Goal: Transaction & Acquisition: Purchase product/service

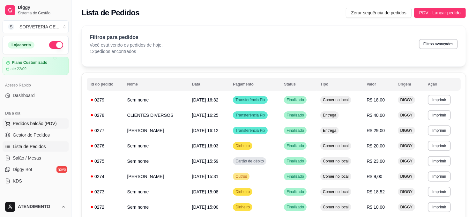
click at [24, 124] on span "Pedidos balcão (PDV)" at bounding box center [35, 123] width 44 height 6
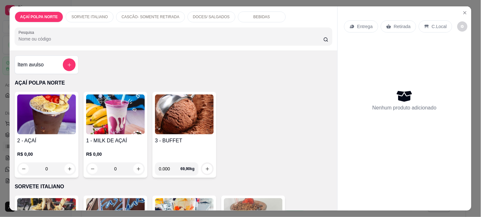
click at [60, 104] on img at bounding box center [46, 114] width 59 height 40
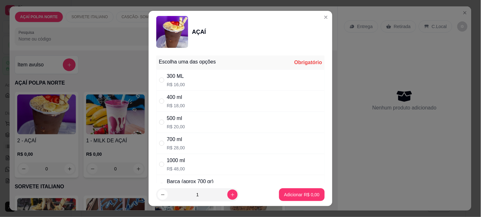
click at [170, 81] on p "R$ 16,00" at bounding box center [176, 84] width 18 height 6
radio input "true"
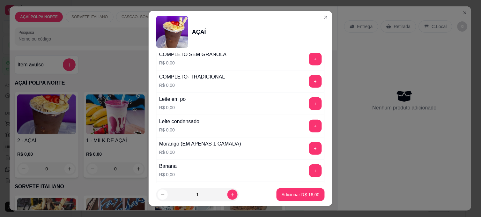
scroll to position [319, 0]
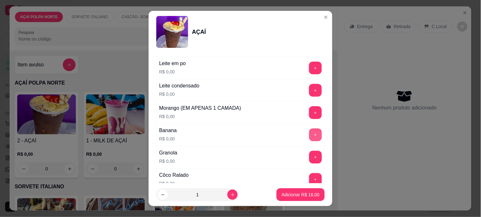
click at [309, 138] on button "+" at bounding box center [315, 135] width 13 height 13
click at [310, 161] on button "+" at bounding box center [316, 157] width 12 height 12
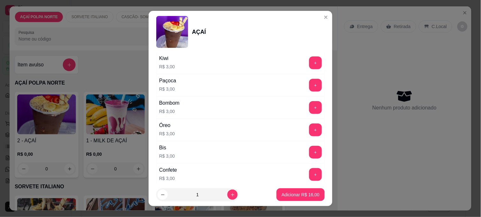
scroll to position [638, 0]
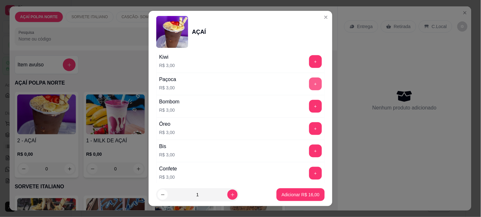
click at [309, 85] on button "+" at bounding box center [315, 84] width 13 height 13
click at [292, 192] on p "Adicionar R$ 19,00" at bounding box center [301, 194] width 38 height 6
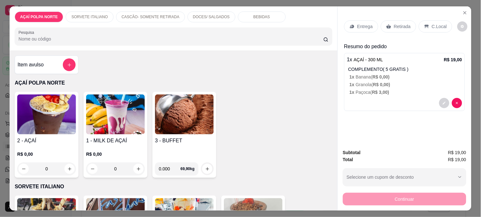
click at [432, 24] on p "C.Local" at bounding box center [439, 26] width 15 height 6
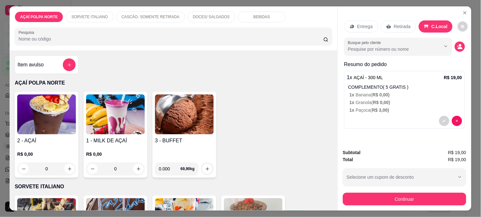
click at [50, 122] on img at bounding box center [46, 114] width 59 height 40
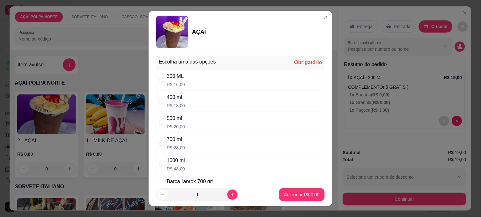
click at [178, 83] on p "R$ 16,00" at bounding box center [176, 84] width 18 height 6
radio input "true"
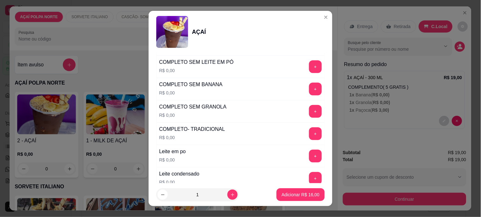
scroll to position [248, 0]
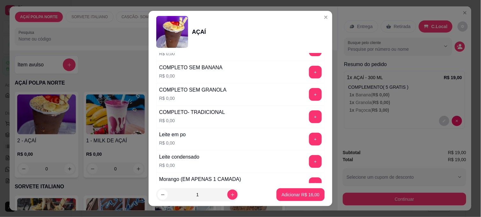
click at [307, 116] on div "+" at bounding box center [316, 116] width 18 height 13
click at [309, 116] on button "+" at bounding box center [315, 116] width 13 height 13
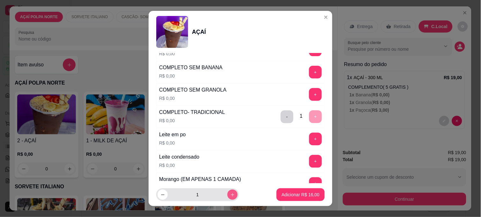
click at [230, 193] on icon "increase-product-quantity" at bounding box center [232, 194] width 5 height 5
type input "2"
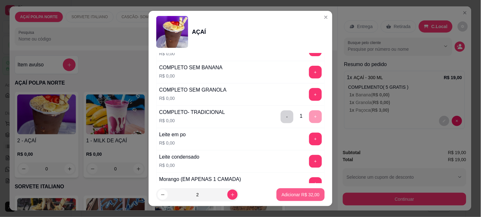
click at [288, 193] on p "Adicionar R$ 32,00" at bounding box center [301, 194] width 38 height 6
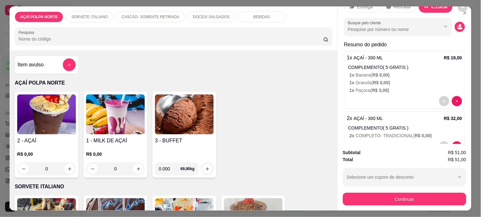
scroll to position [40, 0]
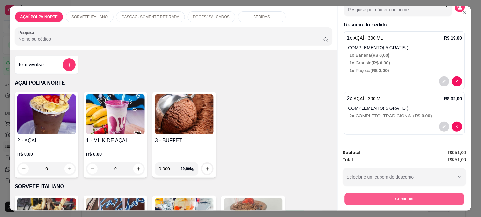
click at [396, 193] on button "Continuar" at bounding box center [405, 199] width 120 height 12
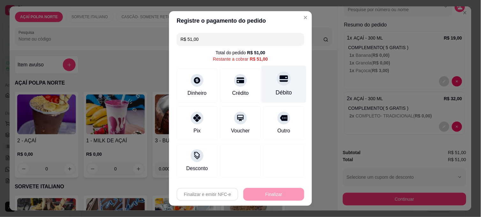
click at [267, 86] on div "Débito" at bounding box center [284, 84] width 45 height 37
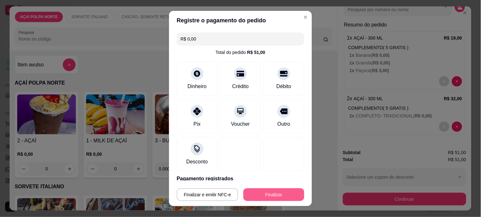
click at [279, 196] on button "Finalizar" at bounding box center [273, 194] width 61 height 13
type input "-R$ 51,00"
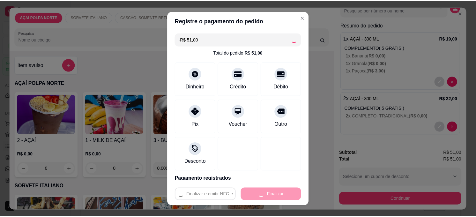
scroll to position [0, 0]
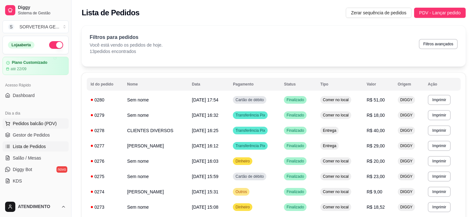
click at [38, 120] on span "Pedidos balcão (PDV)" at bounding box center [35, 123] width 44 height 6
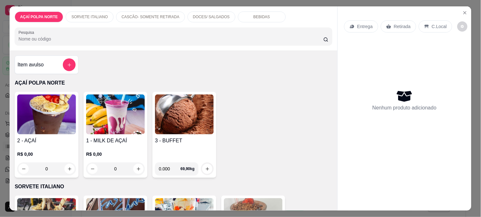
click at [46, 120] on img at bounding box center [46, 114] width 59 height 40
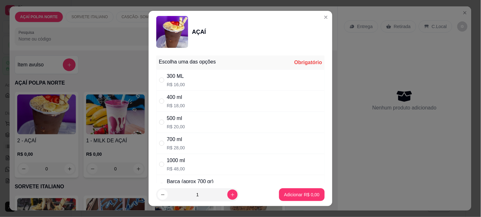
click at [169, 80] on div "300 ML R$ 16,00" at bounding box center [176, 79] width 18 height 15
radio input "true"
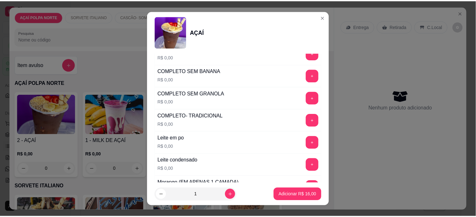
scroll to position [248, 0]
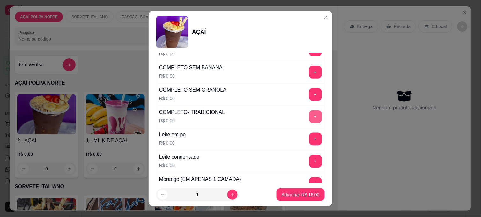
click at [309, 118] on button "+" at bounding box center [315, 116] width 13 height 13
click at [300, 187] on footer "1 Adicionar R$ 16,00" at bounding box center [241, 194] width 184 height 23
click at [302, 194] on p "Adicionar R$ 16,00" at bounding box center [301, 194] width 38 height 6
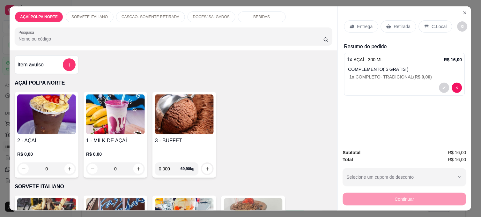
click at [433, 23] on p "C.Local" at bounding box center [439, 26] width 15 height 6
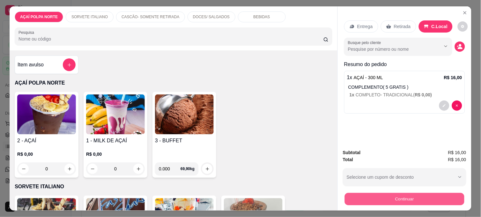
click at [425, 193] on button "Continuar" at bounding box center [405, 199] width 120 height 12
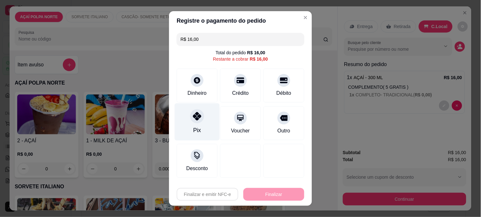
click at [202, 125] on div "Pix" at bounding box center [197, 121] width 45 height 37
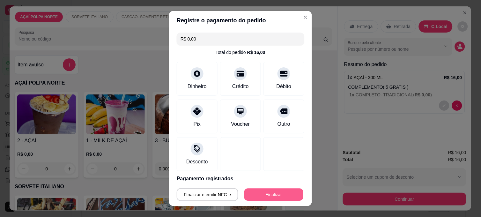
click at [262, 193] on button "Finalizar" at bounding box center [273, 195] width 59 height 12
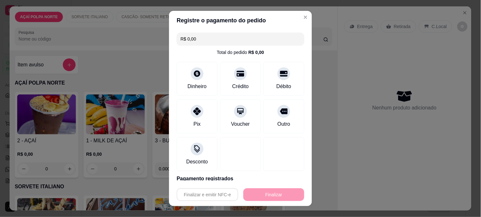
type input "-R$ 16,00"
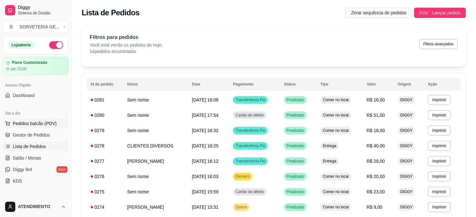
click at [37, 126] on span "Pedidos balcão (PDV)" at bounding box center [35, 123] width 44 height 6
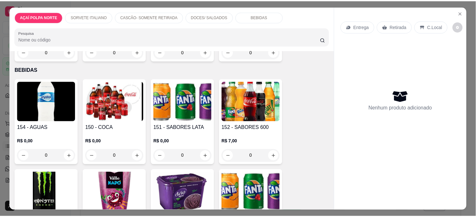
scroll to position [493, 0]
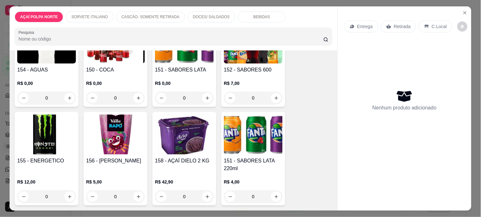
click at [123, 62] on div "150 - COCA R$ 0,00 0" at bounding box center [116, 64] width 64 height 86
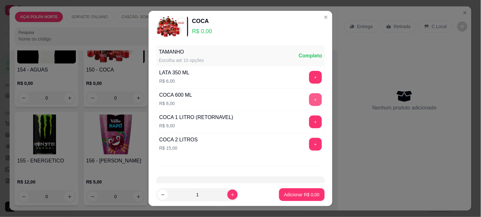
click at [309, 98] on button "+" at bounding box center [315, 99] width 13 height 13
click at [228, 193] on button "increase-product-quantity" at bounding box center [233, 195] width 10 height 10
type input "2"
click at [284, 195] on p "Adicionar R$ 16,00" at bounding box center [301, 194] width 38 height 6
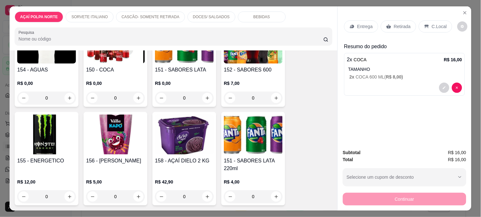
click at [432, 25] on p "C.Local" at bounding box center [439, 26] width 15 height 6
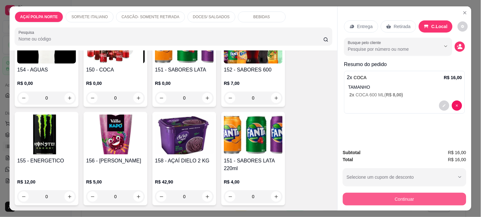
click at [396, 198] on button "Continuar" at bounding box center [404, 199] width 123 height 13
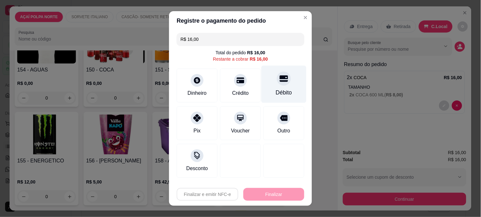
click at [272, 88] on div "Débito" at bounding box center [284, 84] width 45 height 37
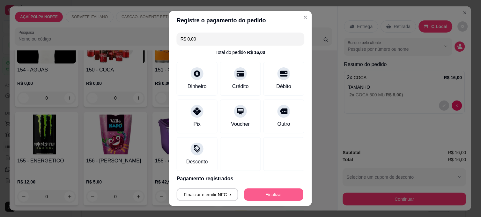
click at [271, 197] on button "Finalizar" at bounding box center [273, 195] width 59 height 12
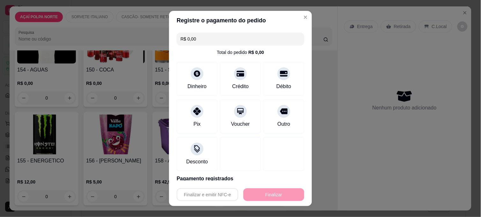
type input "-R$ 16,00"
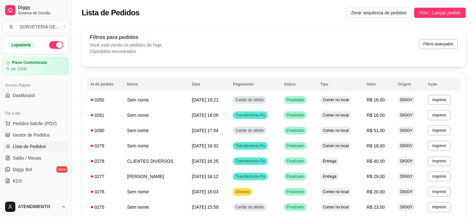
click at [49, 44] on button "button" at bounding box center [56, 45] width 14 height 8
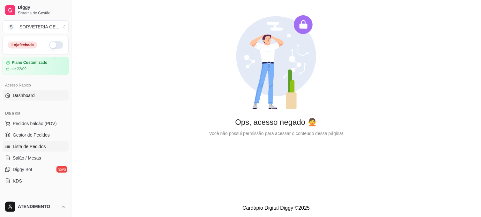
click at [32, 144] on span "Lista de Pedidos" at bounding box center [29, 146] width 33 height 6
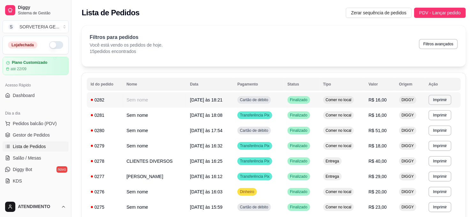
click at [145, 103] on td "Sem nome" at bounding box center [155, 99] width 64 height 15
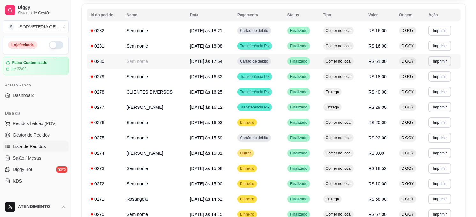
scroll to position [71, 0]
